Goal: Use online tool/utility: Utilize a website feature to perform a specific function

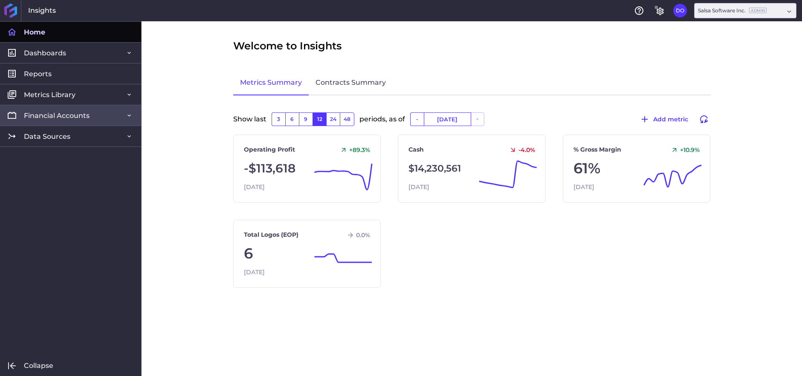
click at [70, 117] on span "Financial Accounts" at bounding box center [57, 115] width 66 height 9
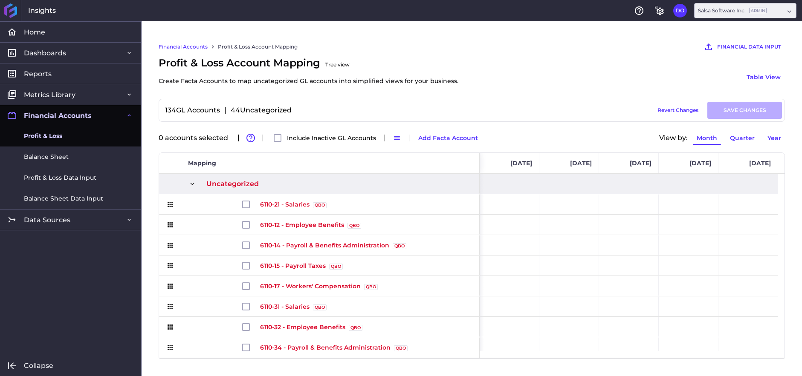
click at [55, 138] on span "Profit & Loss" at bounding box center [43, 136] width 38 height 9
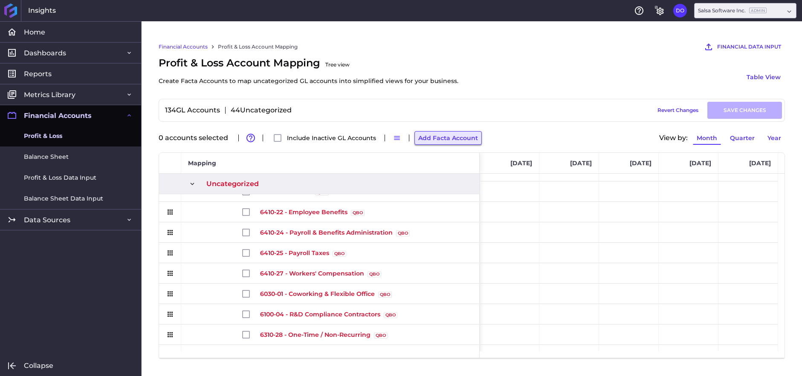
click at [459, 136] on button "Add Facta Account" at bounding box center [447, 138] width 67 height 14
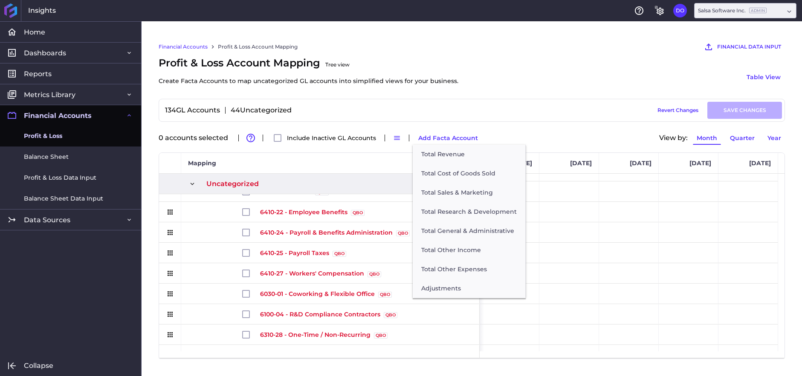
click at [525, 122] on div "134 GL Accounts 44 Uncategorized Draft Saved Revert Changes SAVE CHANGES Total …" at bounding box center [472, 229] width 626 height 260
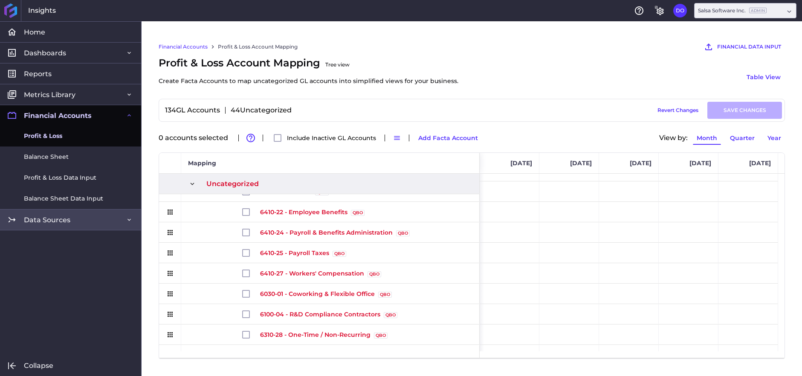
click at [100, 218] on link "Data Sources" at bounding box center [70, 219] width 141 height 21
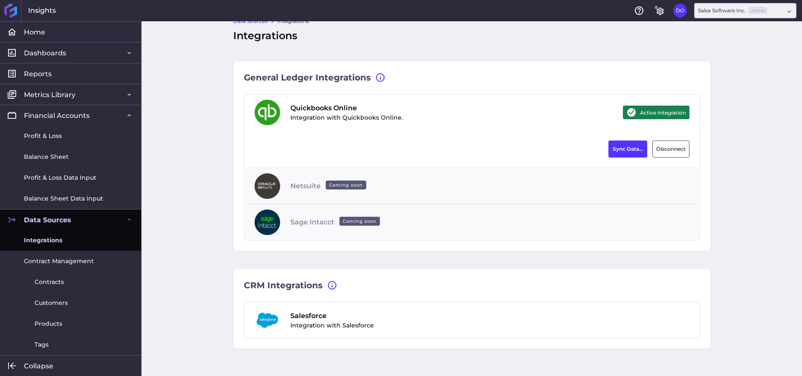
scroll to position [31, 0]
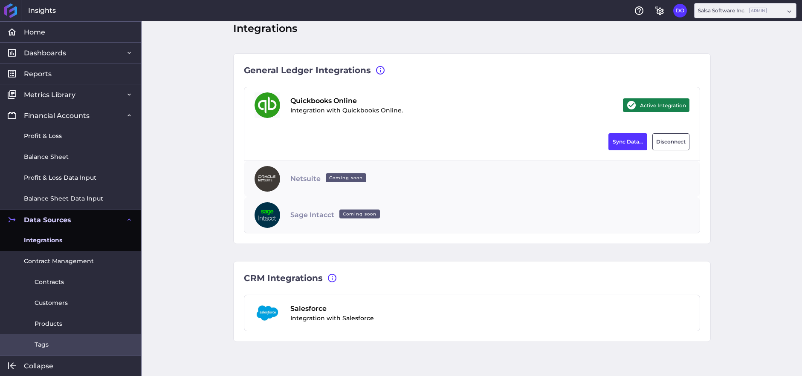
click at [61, 337] on link "Tags" at bounding box center [70, 345] width 141 height 21
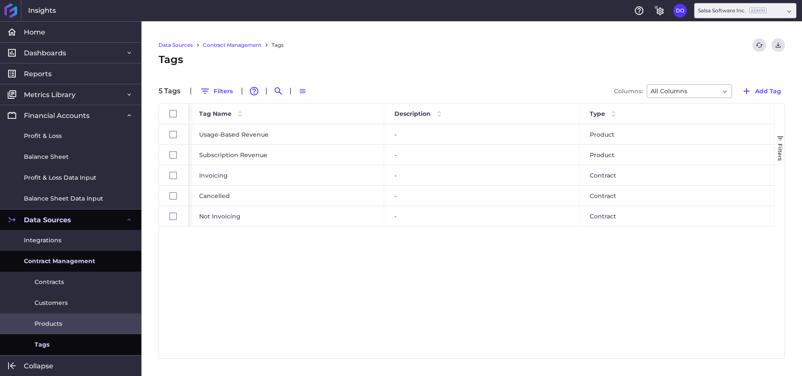
click at [64, 327] on link "Products" at bounding box center [70, 324] width 141 height 21
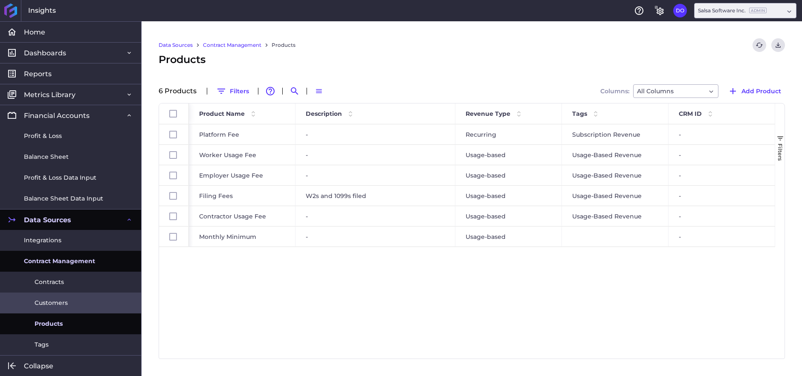
click at [70, 307] on link "Customers" at bounding box center [70, 303] width 141 height 21
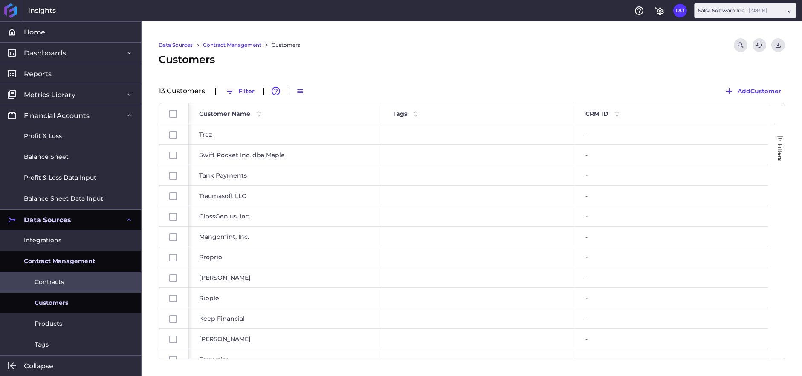
click at [76, 281] on link "Contracts" at bounding box center [70, 282] width 141 height 21
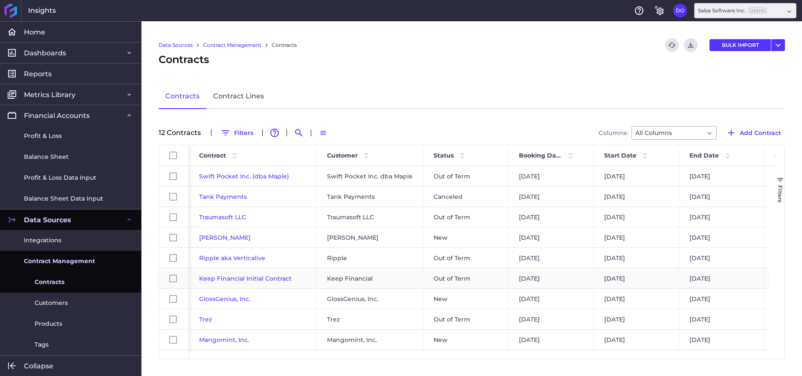
scroll to position [56, 0]
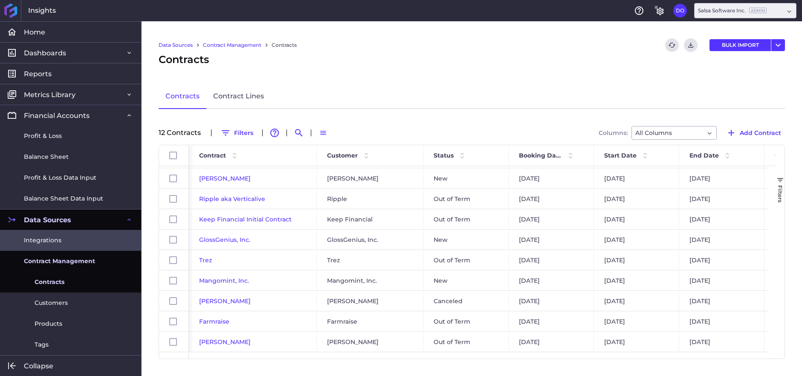
click at [100, 238] on link "Integrations" at bounding box center [70, 240] width 141 height 21
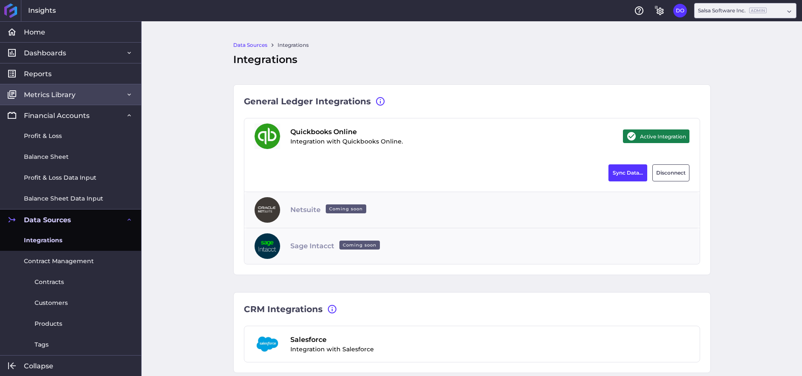
click at [91, 95] on link "Metrics Library" at bounding box center [70, 94] width 141 height 21
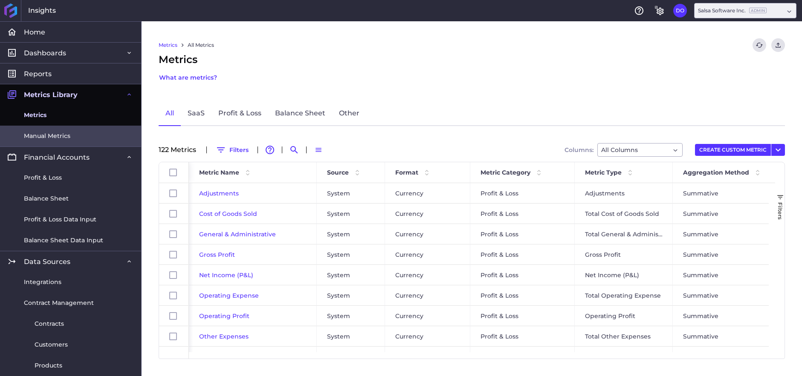
click at [62, 132] on span "Manual Metrics" at bounding box center [47, 136] width 46 height 9
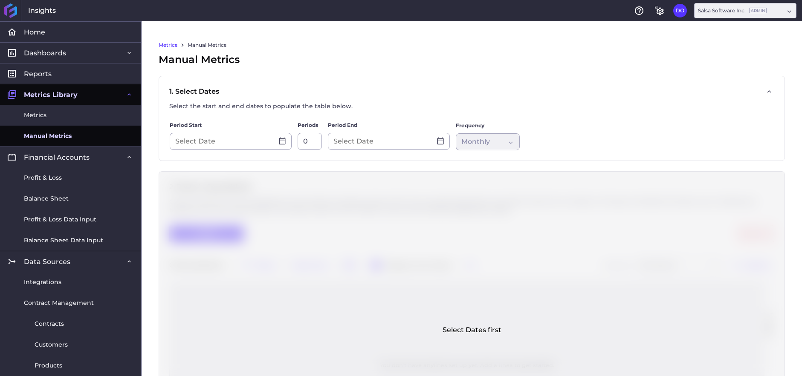
type input "[DATE]"
type input "12"
type input "[DATE]"
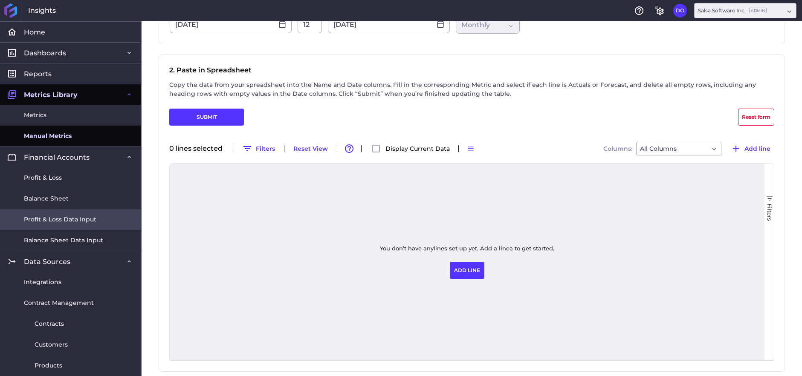
click at [48, 214] on link "Profit & Loss Data Input" at bounding box center [70, 219] width 141 height 21
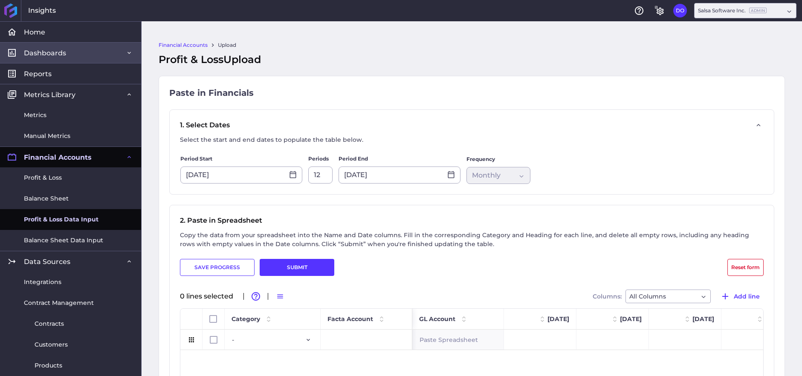
click at [97, 51] on link "Dashboards" at bounding box center [70, 52] width 141 height 21
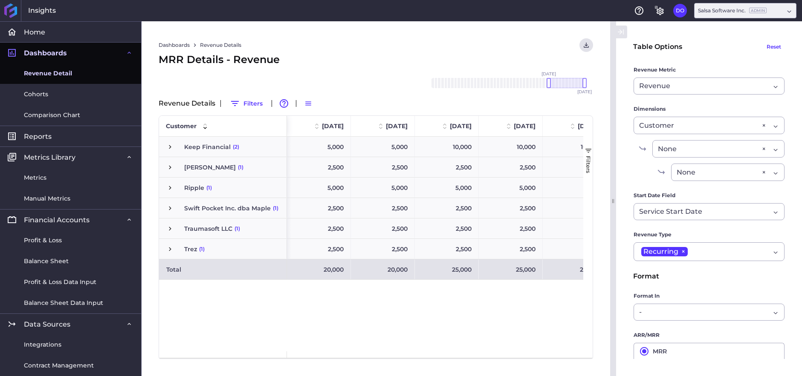
click at [97, 51] on link "Dashboards" at bounding box center [70, 52] width 141 height 21
click at [78, 172] on link "Metrics" at bounding box center [70, 178] width 141 height 21
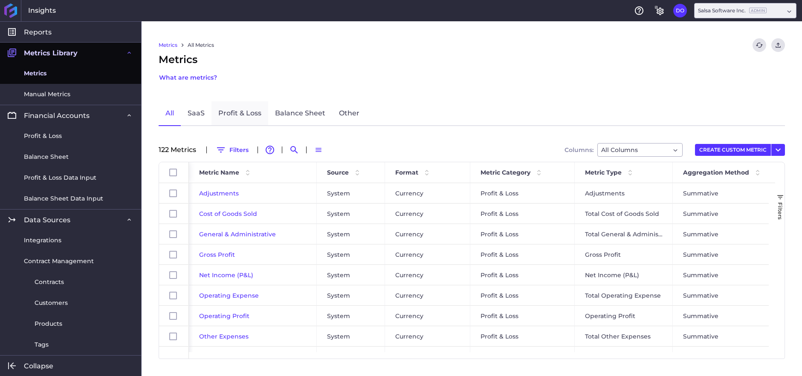
click at [232, 112] on link "Profit & Loss" at bounding box center [239, 113] width 57 height 25
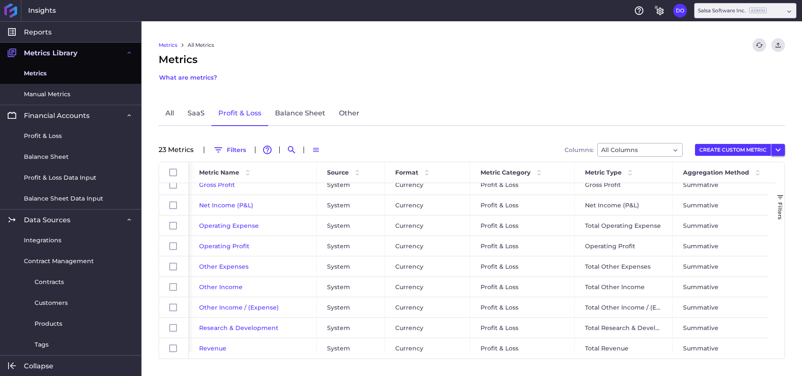
click at [780, 147] on icon "User Menu" at bounding box center [778, 150] width 10 height 10
click at [717, 84] on div "Metrics All Metrics Refresh table data Bulk Upload Manual Metrics Metrics What …" at bounding box center [472, 198] width 660 height 355
click at [760, 150] on button "CREATE CUSTOM METRIC" at bounding box center [733, 150] width 76 height 12
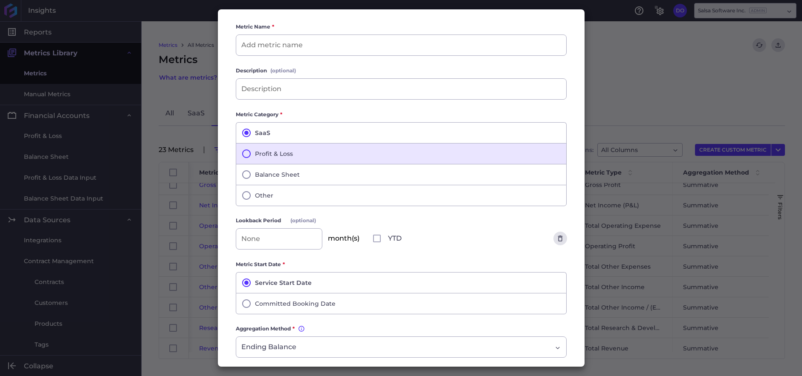
click at [376, 146] on button "Profit & Loss" at bounding box center [401, 153] width 331 height 21
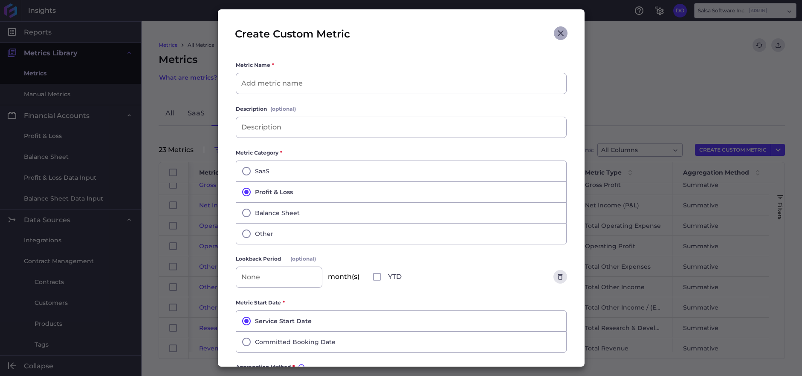
click at [555, 33] on icon "Close" at bounding box center [560, 33] width 10 height 10
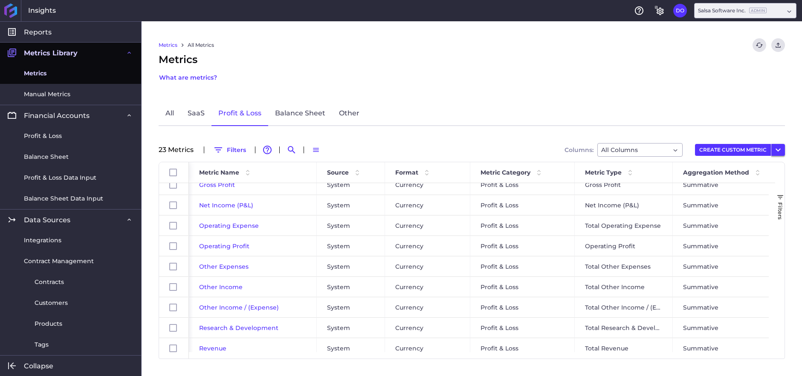
click at [778, 149] on icon "User Menu" at bounding box center [778, 150] width 10 height 10
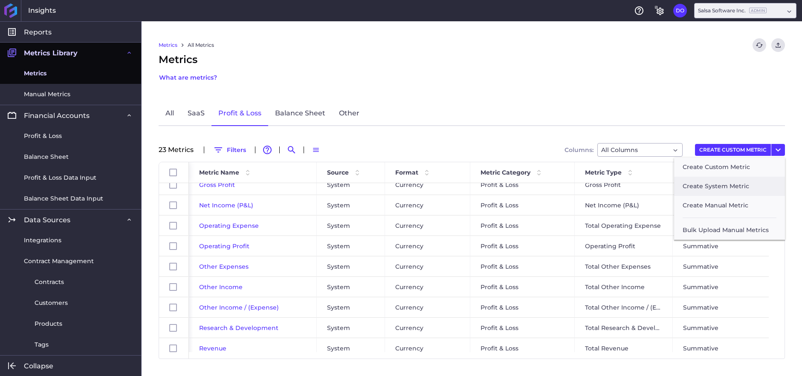
click at [736, 191] on button "Create System Metric" at bounding box center [729, 186] width 111 height 19
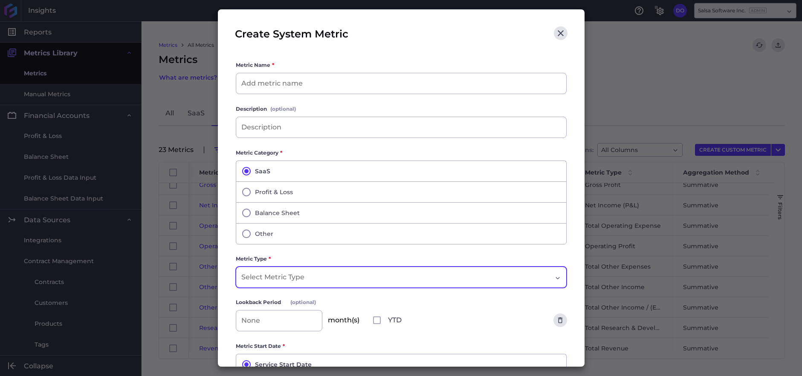
click at [451, 279] on div "Dropdown select" at bounding box center [396, 277] width 311 height 10
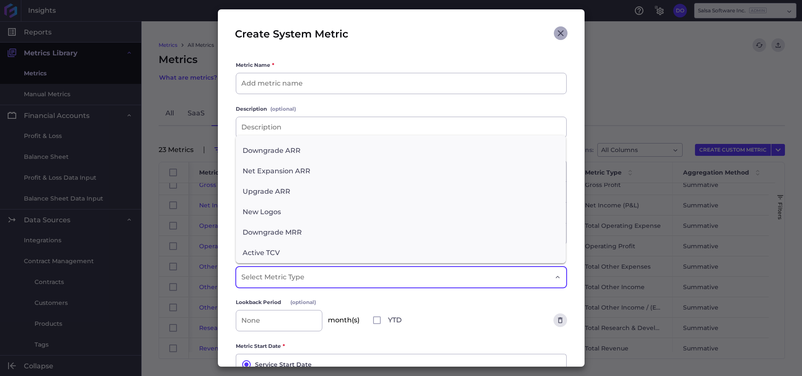
click at [556, 32] on icon "Close" at bounding box center [560, 33] width 10 height 10
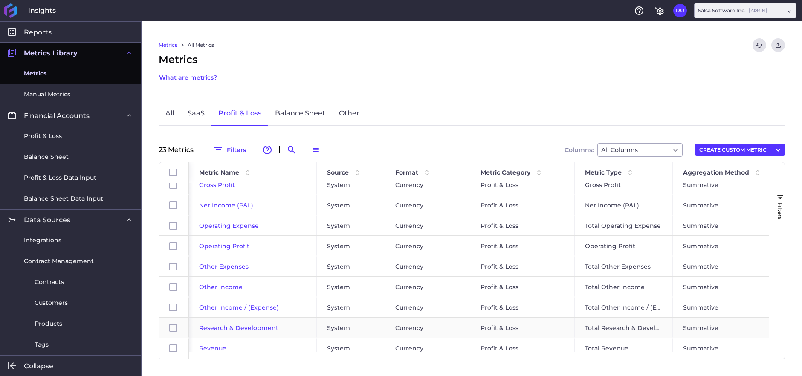
click at [231, 327] on span "Research & Development" at bounding box center [238, 328] width 79 height 8
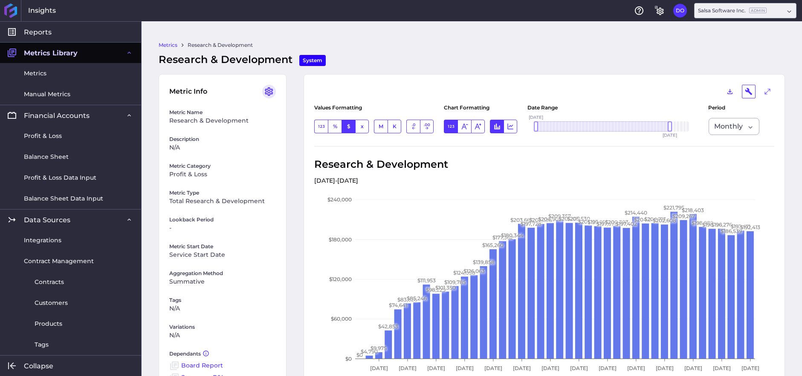
click at [271, 92] on icon "User Menu" at bounding box center [269, 91] width 8 height 9
click at [290, 83] on div "Metric Info Edit Metric Duplicate Metric Delete Metric Metric Name Research & D…" at bounding box center [472, 257] width 626 height 366
click at [174, 45] on link "Metrics" at bounding box center [168, 45] width 19 height 8
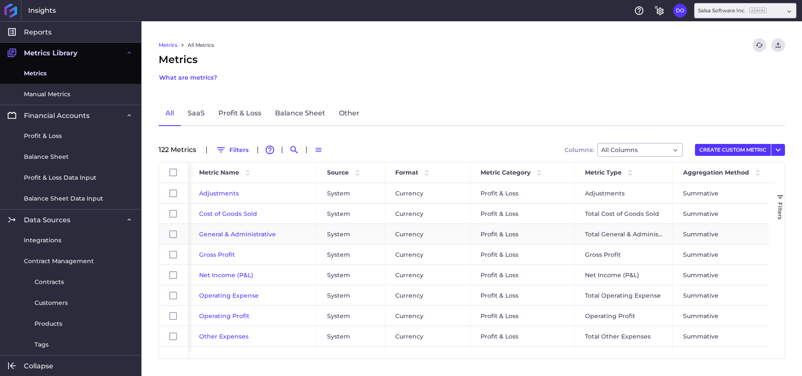
click at [250, 233] on span "General & Administrative" at bounding box center [237, 235] width 77 height 8
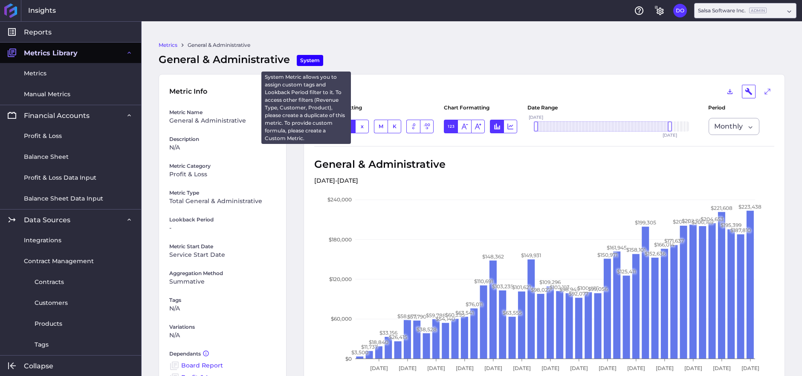
click at [306, 59] on div "System" at bounding box center [310, 60] width 26 height 11
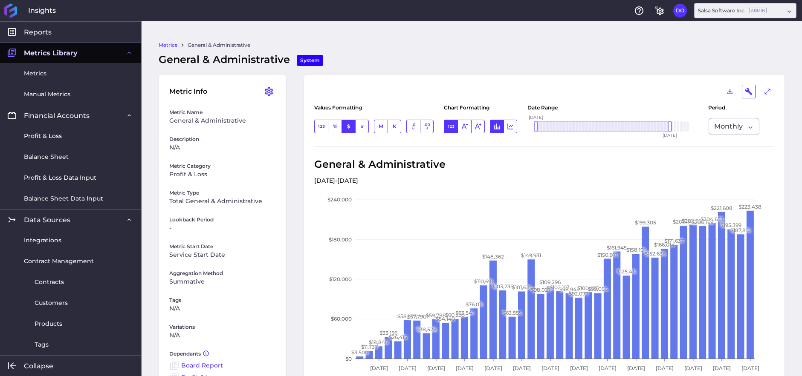
click at [168, 47] on link "Metrics" at bounding box center [168, 45] width 19 height 8
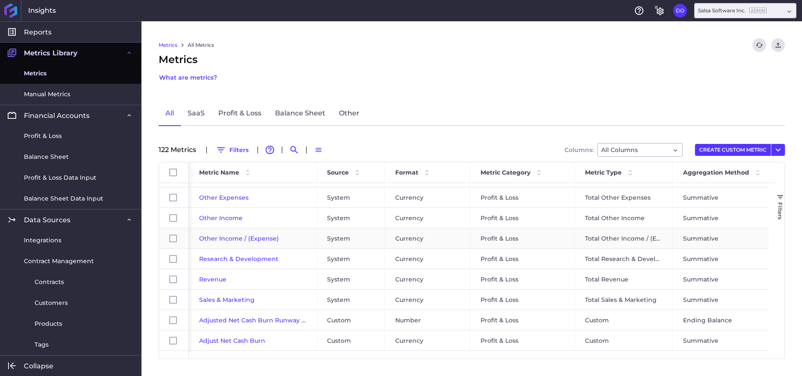
scroll to position [140, 0]
click at [778, 150] on icon "User Menu" at bounding box center [777, 150] width 5 height 3
click at [604, 110] on div "All SaaS Profit & Loss Balance Sheet Other" at bounding box center [472, 113] width 626 height 25
click at [223, 299] on span "Sales & Marketing" at bounding box center [226, 299] width 55 height 8
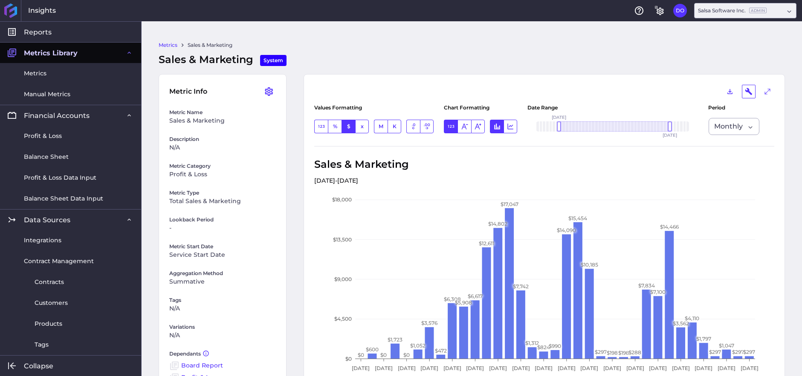
click at [170, 43] on link "Metrics" at bounding box center [168, 45] width 19 height 8
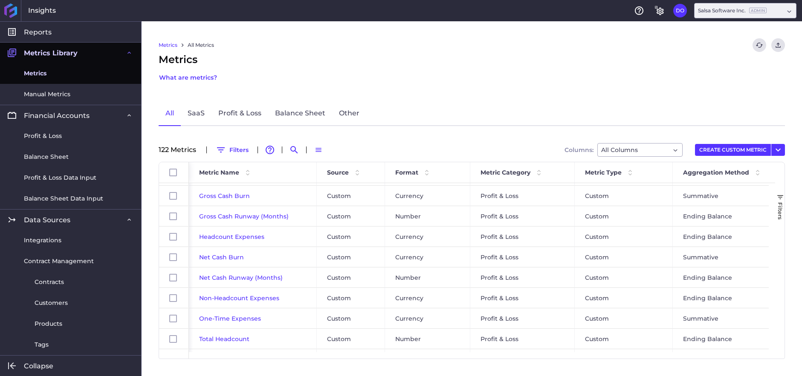
scroll to position [335, 0]
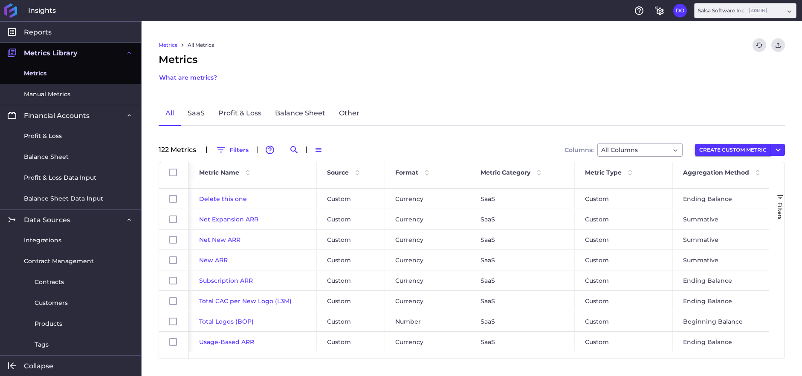
click at [731, 149] on button "CREATE CUSTOM METRIC" at bounding box center [733, 150] width 76 height 12
click at [636, 55] on div "Create Custom Metric Metric Name * Description (optional) Metric Category * Saa…" at bounding box center [401, 188] width 802 height 376
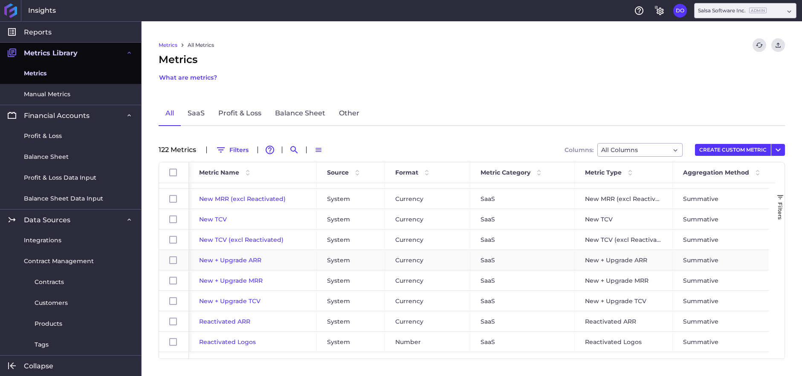
scroll to position [1627, 0]
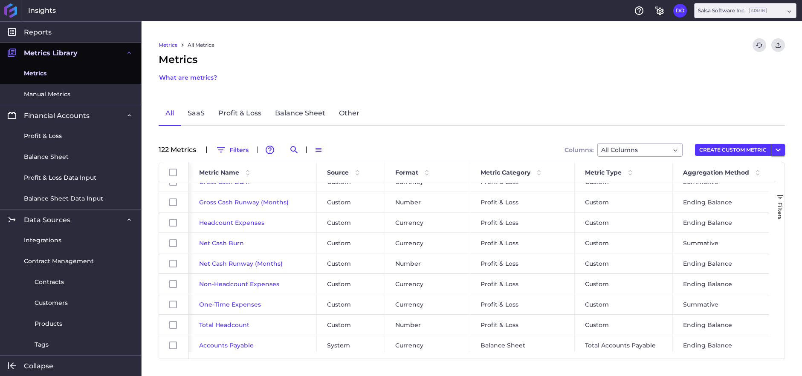
click at [778, 148] on icon "User Menu" at bounding box center [778, 150] width 10 height 10
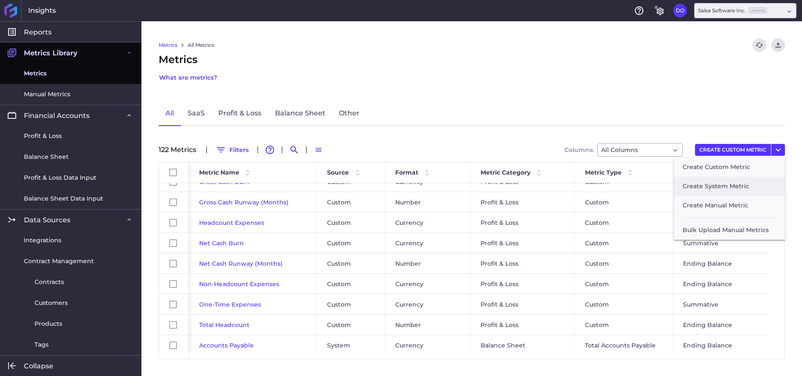
click at [718, 189] on button "Create System Metric" at bounding box center [729, 186] width 111 height 19
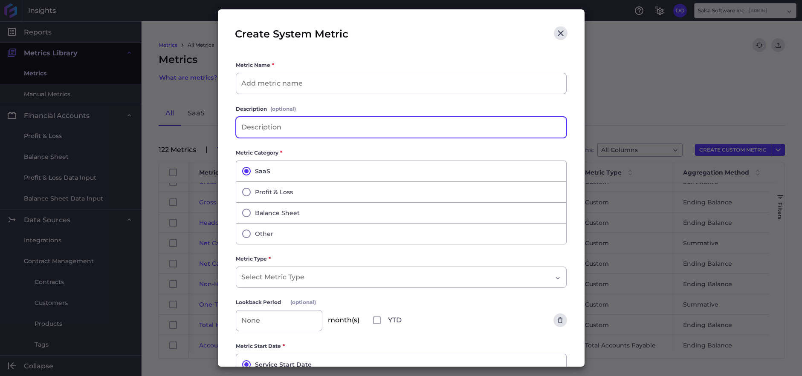
click at [291, 131] on input at bounding box center [401, 127] width 330 height 20
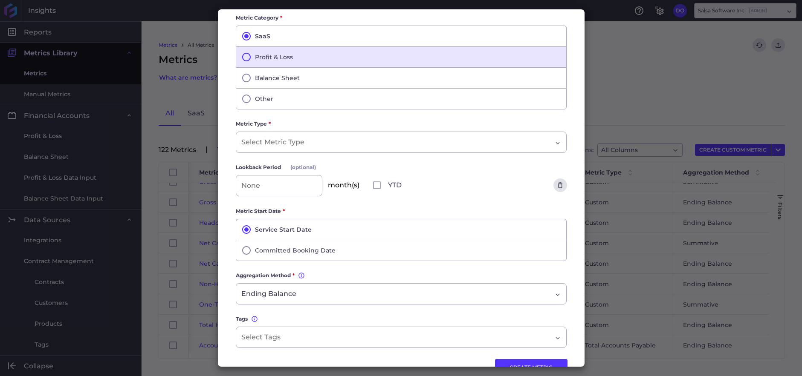
click at [277, 57] on button "Profit & Loss" at bounding box center [401, 56] width 331 height 21
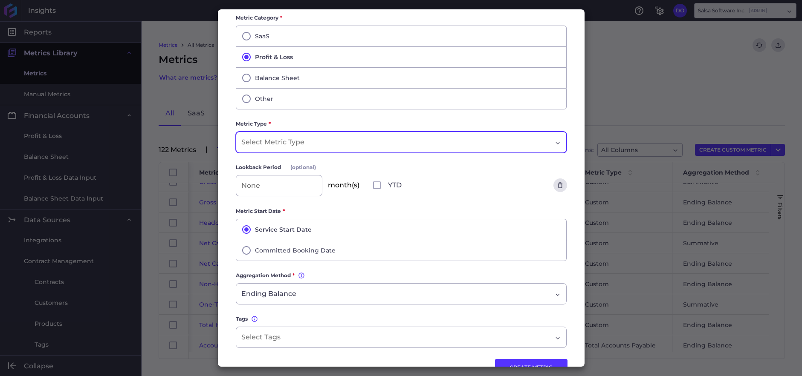
click at [278, 141] on input "Dropdown select" at bounding box center [276, 142] width 71 height 10
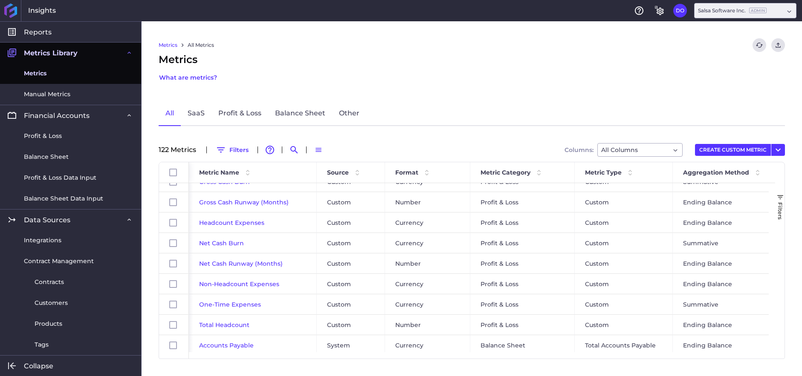
click at [680, 81] on div "Create System Metric Metric Name * Description (optional) Metric Category * Saa…" at bounding box center [401, 188] width 802 height 376
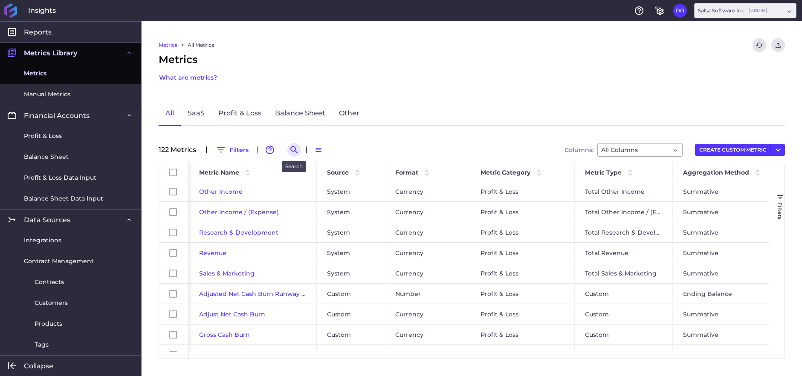
click at [294, 146] on icon "Search by" at bounding box center [293, 149] width 7 height 7
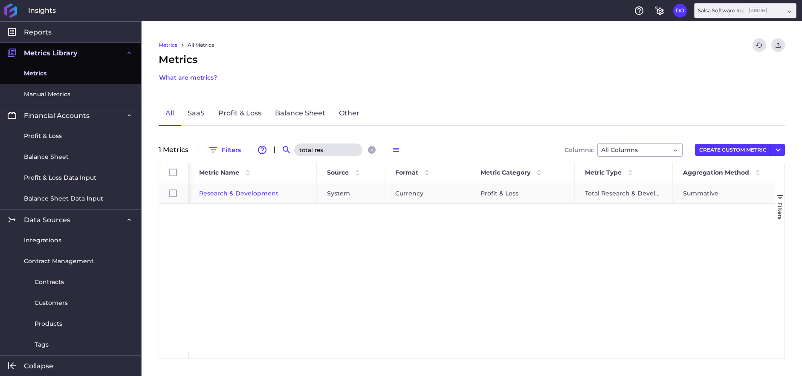
type input "total res"
click at [603, 195] on div "Total Research & Development" at bounding box center [624, 193] width 98 height 20
click at [642, 192] on div "Total Research & Development" at bounding box center [624, 193] width 98 height 20
click at [246, 192] on span "Research & Development" at bounding box center [238, 194] width 79 height 8
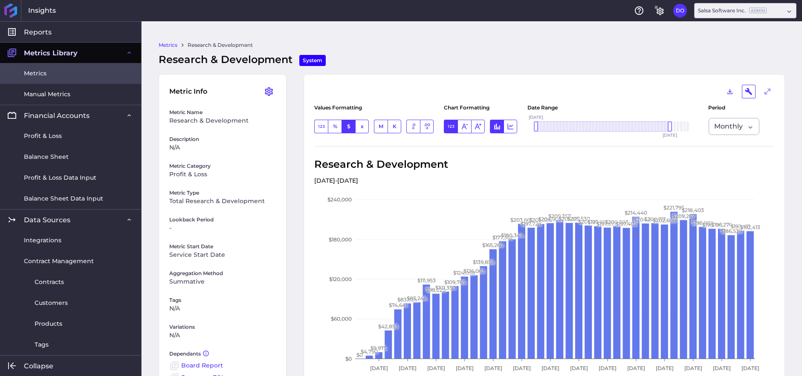
click at [76, 69] on link "Metrics" at bounding box center [70, 73] width 141 height 21
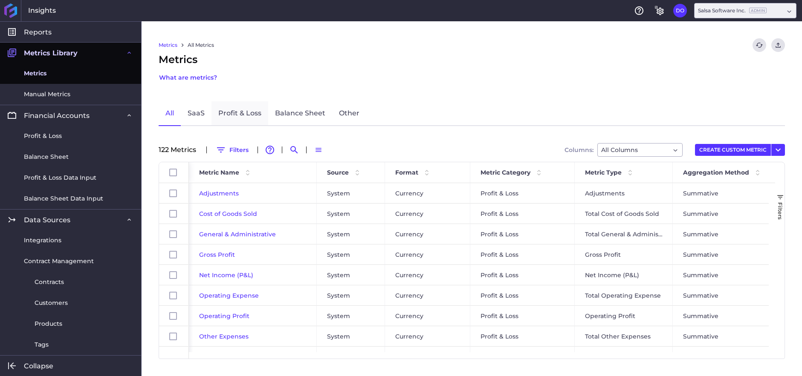
click at [241, 116] on link "Profit & Loss" at bounding box center [239, 113] width 57 height 25
click at [782, 151] on icon "User Menu" at bounding box center [778, 150] width 10 height 10
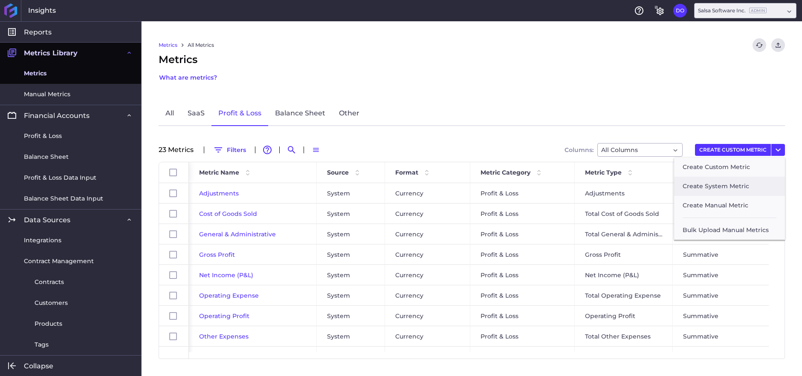
click at [741, 185] on button "Create System Metric" at bounding box center [729, 186] width 111 height 19
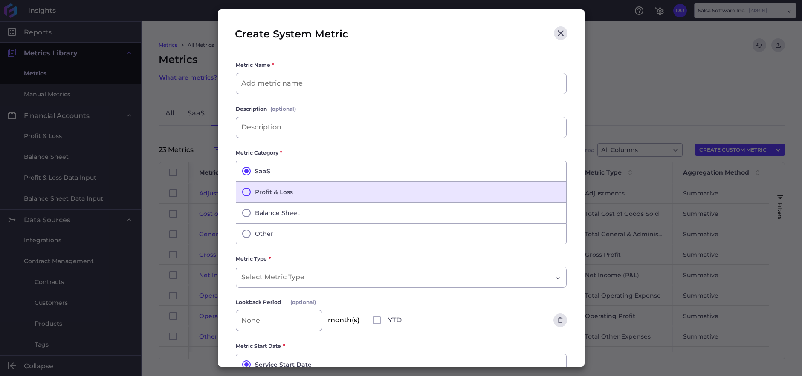
click at [337, 193] on button "Profit & Loss" at bounding box center [401, 192] width 331 height 21
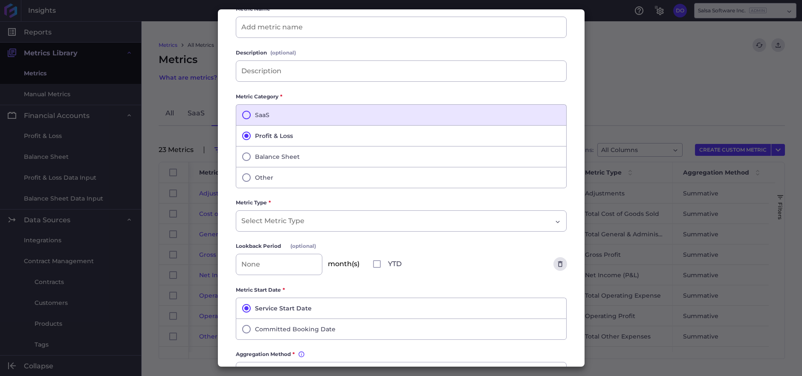
scroll to position [103, 0]
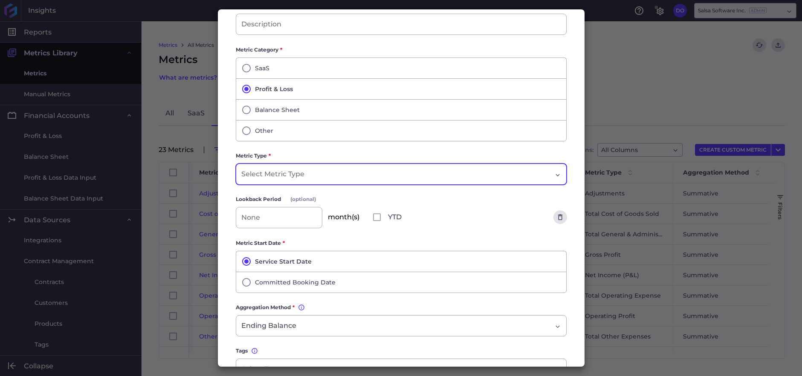
click at [348, 172] on div "Dropdown select" at bounding box center [396, 174] width 311 height 10
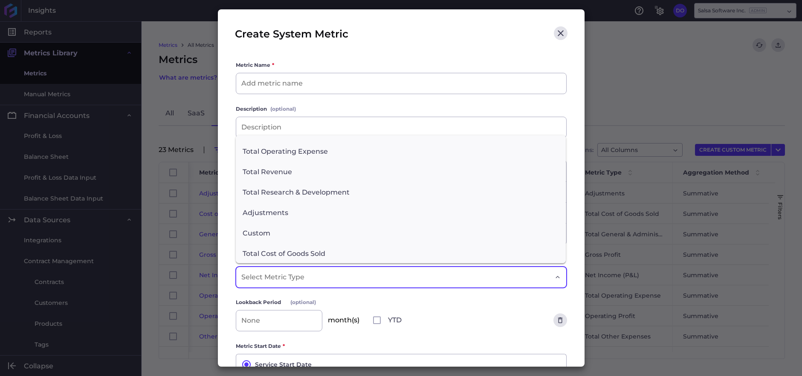
scroll to position [179, 0]
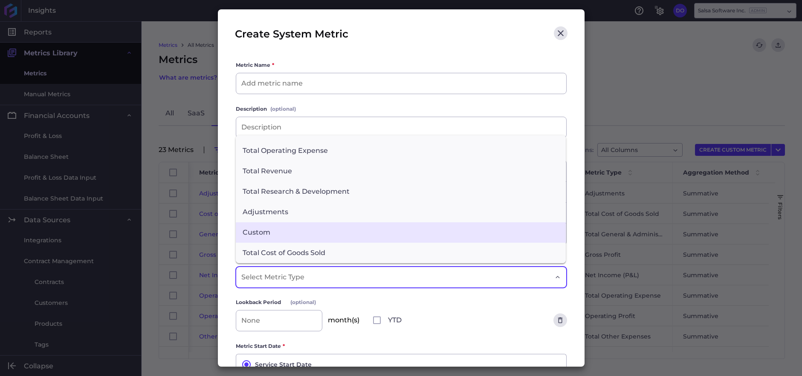
click at [400, 237] on span "Custom" at bounding box center [401, 233] width 330 height 20
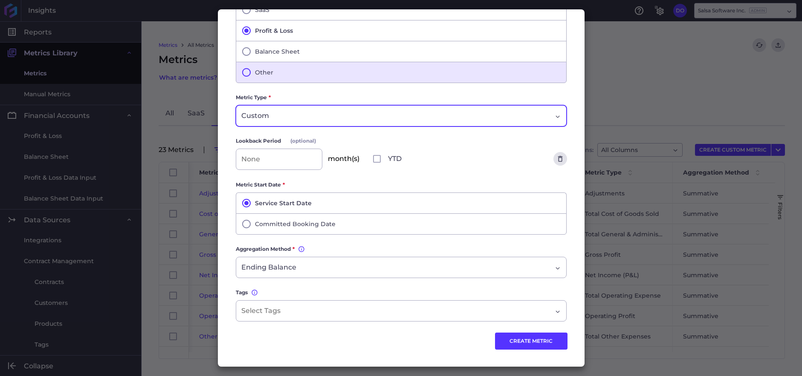
scroll to position [0, 0]
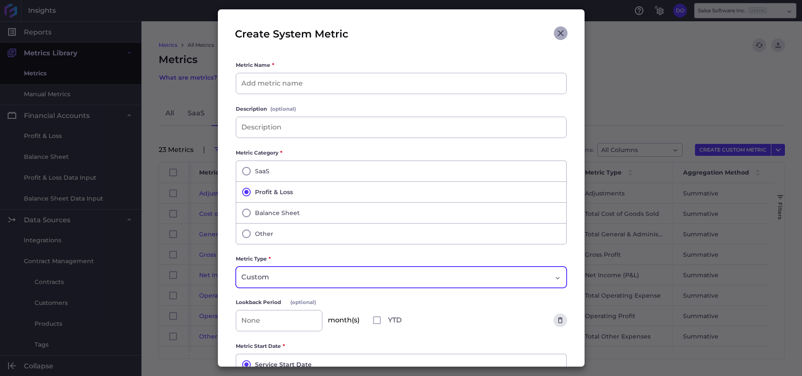
click at [555, 32] on icon "Close" at bounding box center [560, 33] width 10 height 10
